Goal: Task Accomplishment & Management: Use online tool/utility

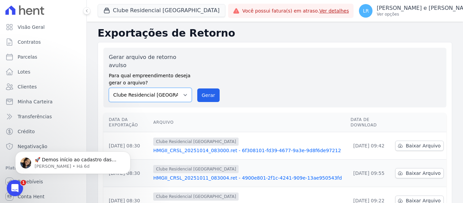
click at [184, 88] on select "Clube Residencial Saint Louis Condomínio Morada da [GEOGRAPHIC_DATA]" at bounding box center [150, 95] width 83 height 14
select select "0c6c7800-db90-42ed-9bce-4a47b6357579"
click at [109, 88] on select "Clube Residencial Saint Louis Condomínio Morada da [GEOGRAPHIC_DATA]" at bounding box center [150, 95] width 83 height 14
click at [212, 88] on button "Gerar" at bounding box center [208, 95] width 22 height 14
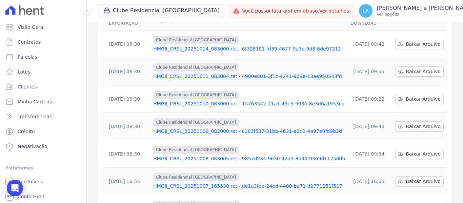
scroll to position [79, 0]
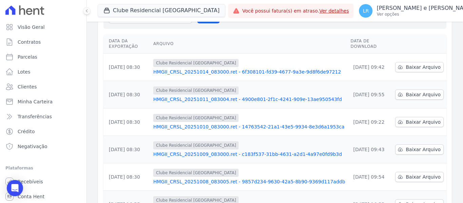
click at [367, 32] on div "Data da Exportação [GEOGRAPHIC_DATA] Data de Download [DATE] 08:30 Clube Reside…" at bounding box center [275, 181] width 365 height 299
